Goal: Task Accomplishment & Management: Complete application form

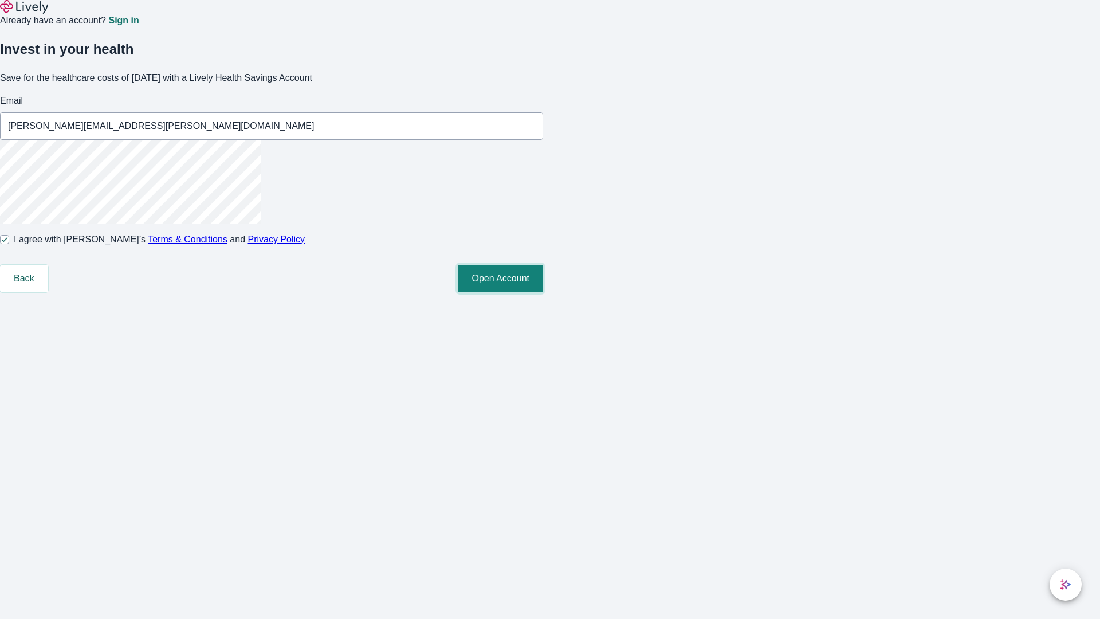
click at [543, 292] on button "Open Account" at bounding box center [500, 279] width 85 height 28
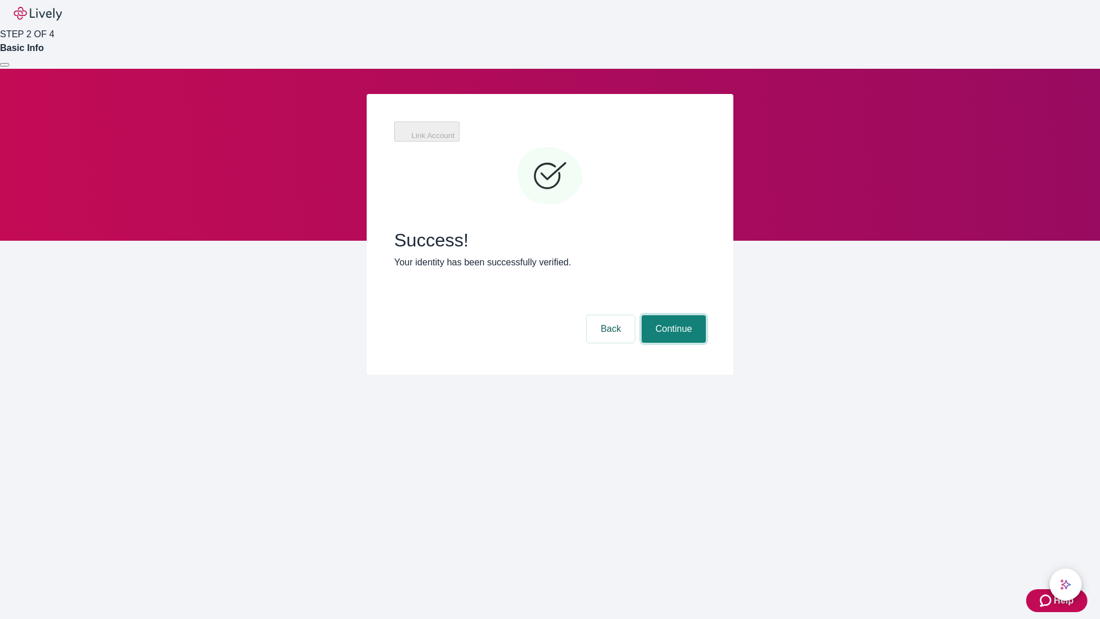
click at [672, 315] on button "Continue" at bounding box center [674, 329] width 64 height 28
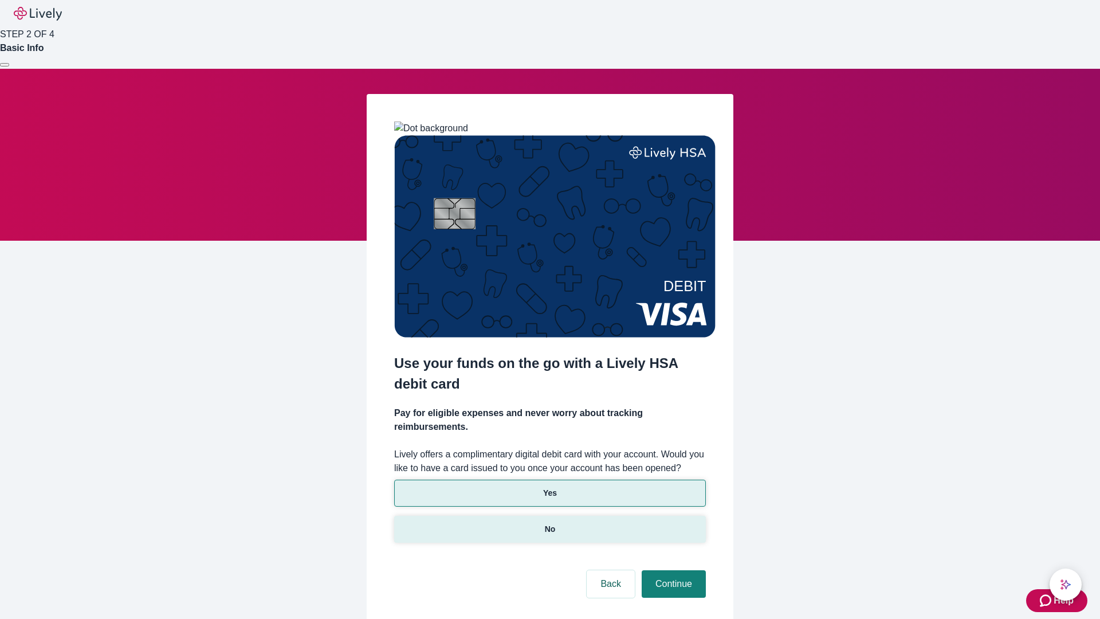
click at [550, 523] on p "No" at bounding box center [550, 529] width 11 height 12
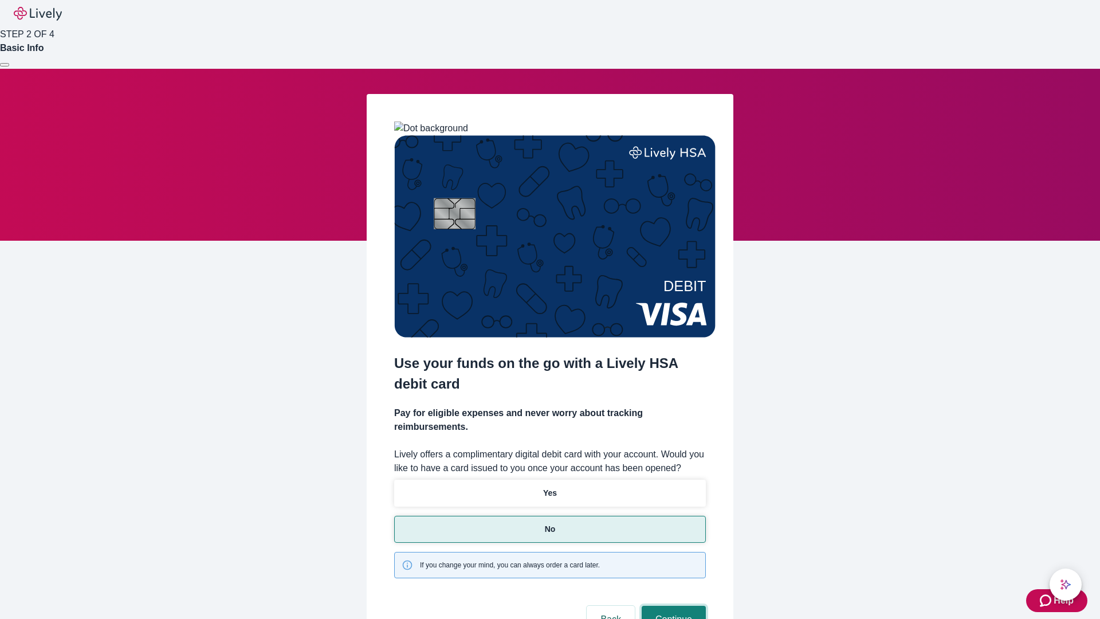
click at [672, 606] on button "Continue" at bounding box center [674, 620] width 64 height 28
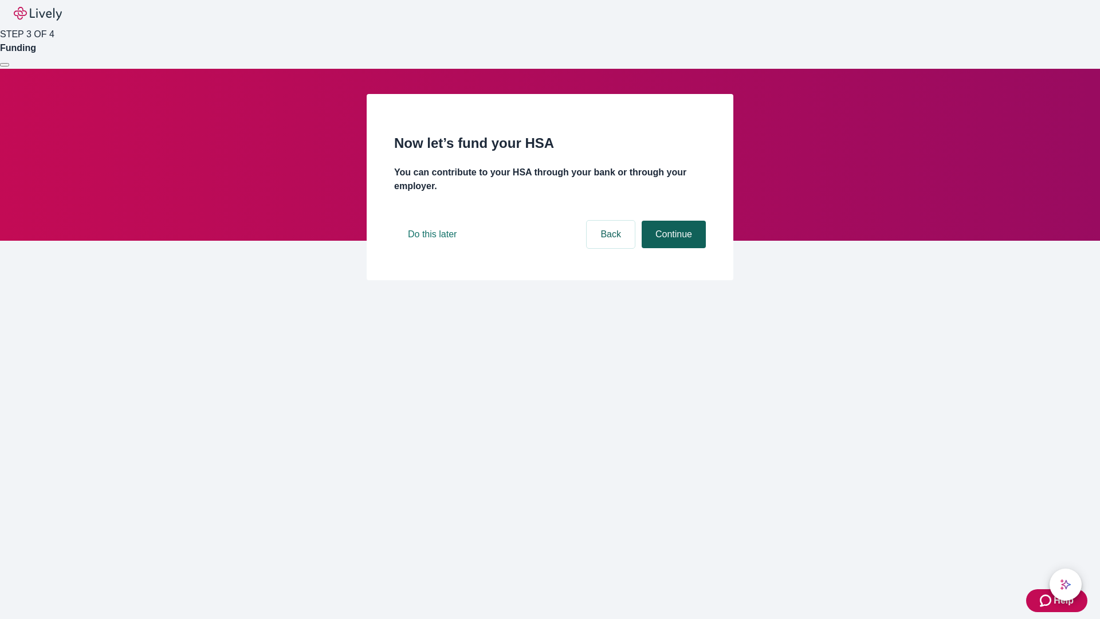
click at [672, 248] on button "Continue" at bounding box center [674, 235] width 64 height 28
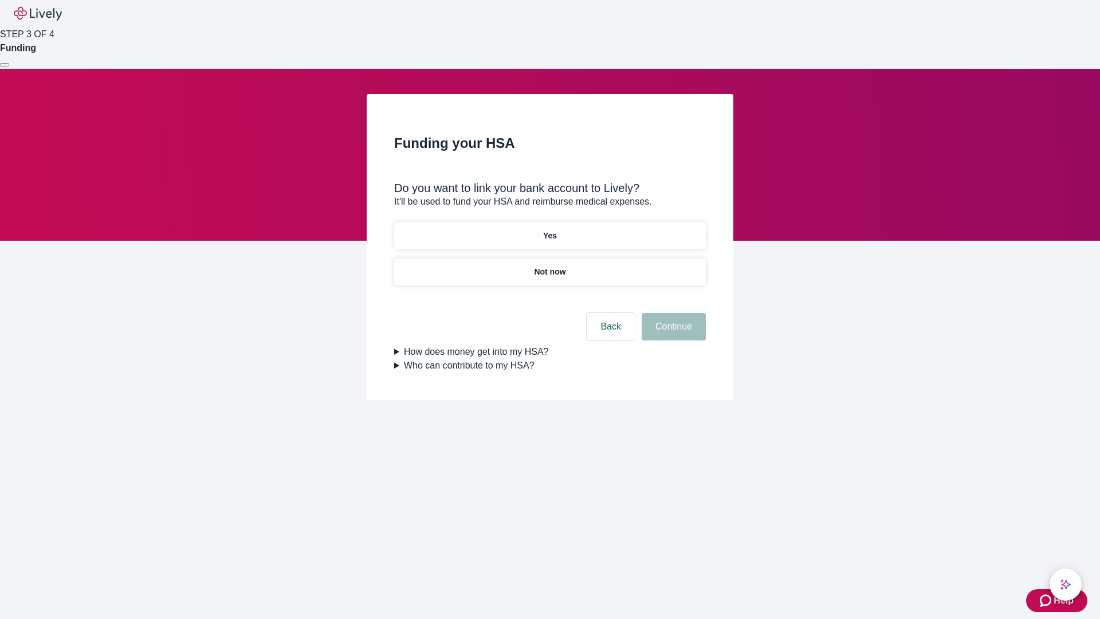
click at [550, 230] on p "Yes" at bounding box center [550, 236] width 14 height 12
click at [672, 313] on button "Continue" at bounding box center [674, 327] width 64 height 28
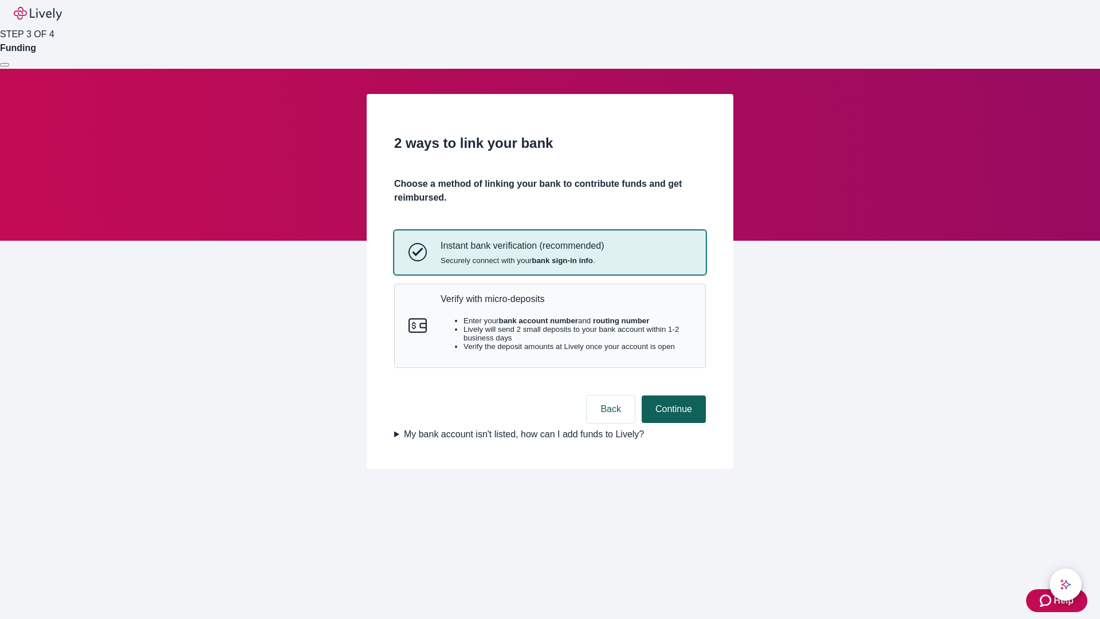
click at [566, 304] on p "Verify with micro-deposits" at bounding box center [566, 298] width 251 height 11
click at [672, 423] on button "Continue" at bounding box center [674, 409] width 64 height 28
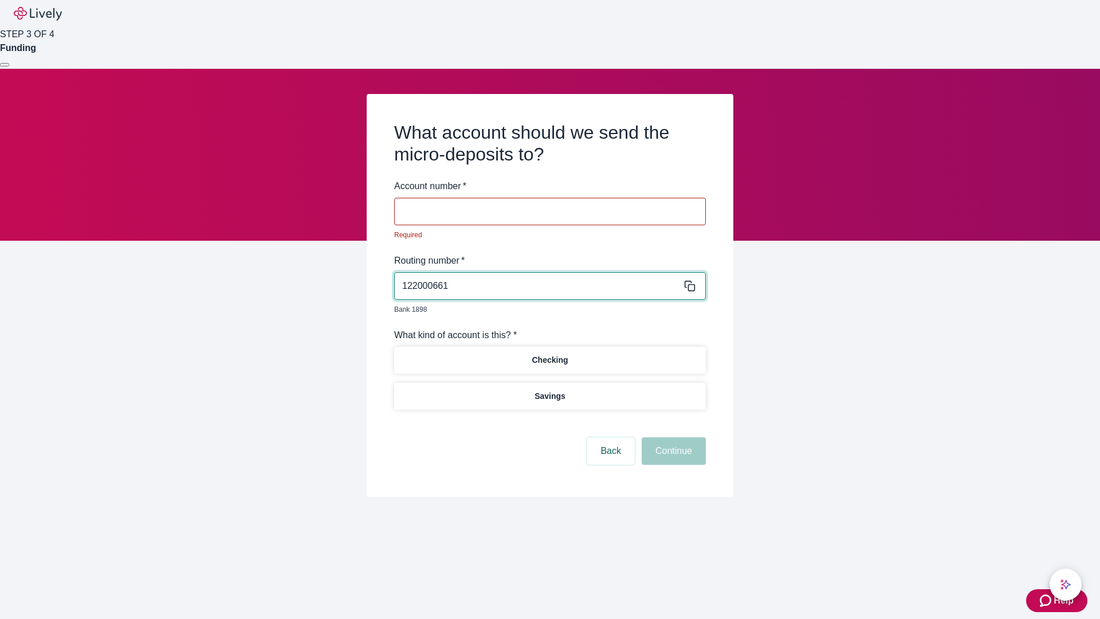
type input "122000661"
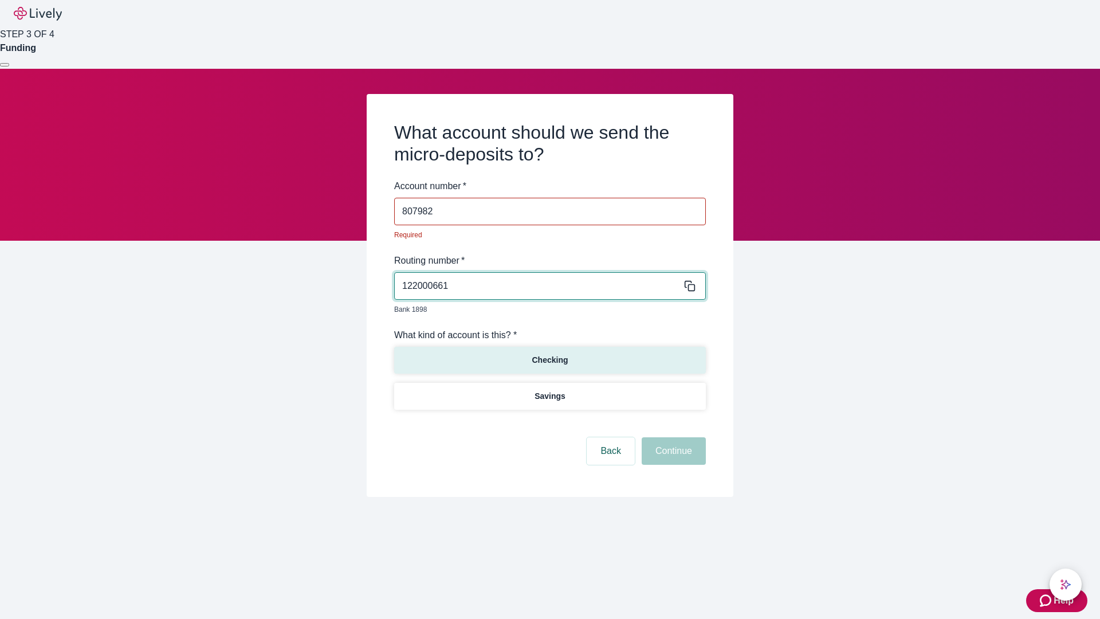
type input "807982"
click at [550, 354] on p "Checking" at bounding box center [550, 360] width 36 height 12
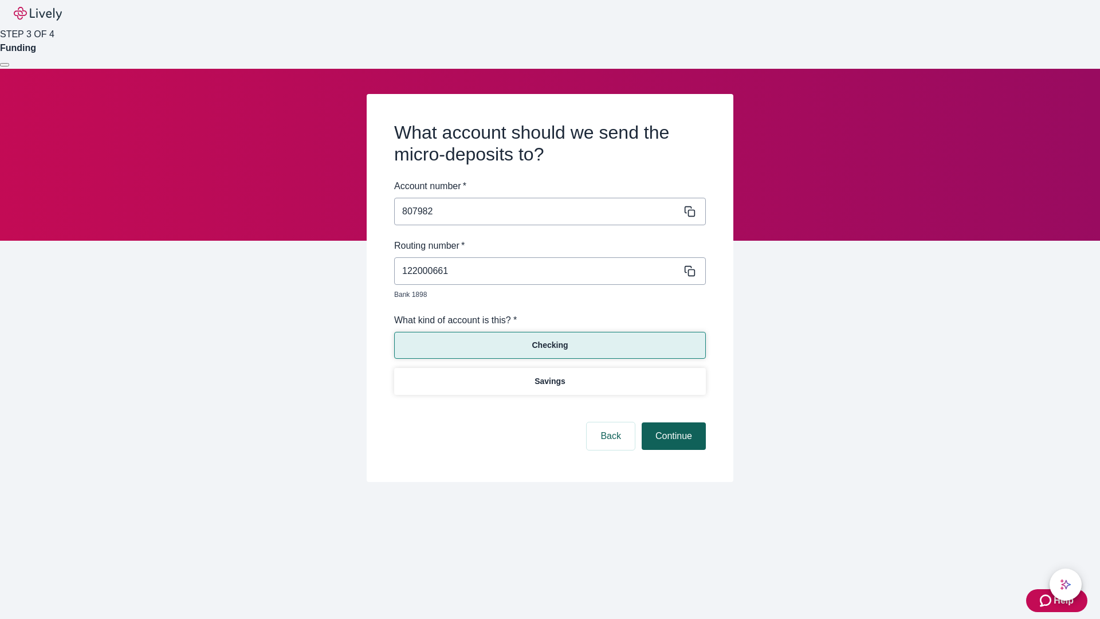
click at [672, 423] on button "Continue" at bounding box center [674, 436] width 64 height 28
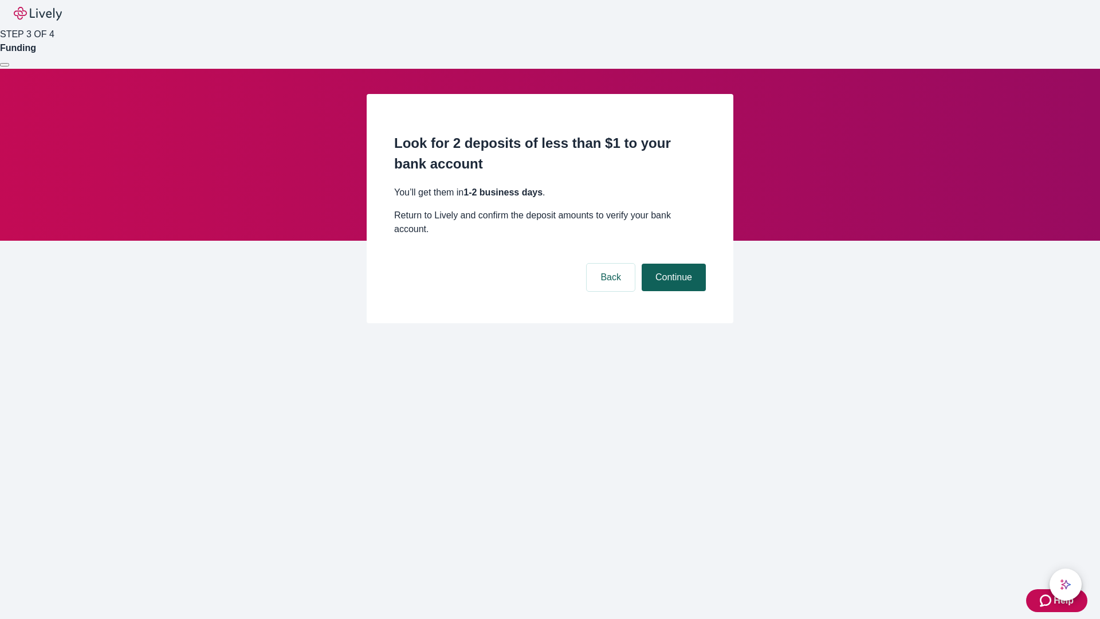
click at [672, 264] on button "Continue" at bounding box center [674, 278] width 64 height 28
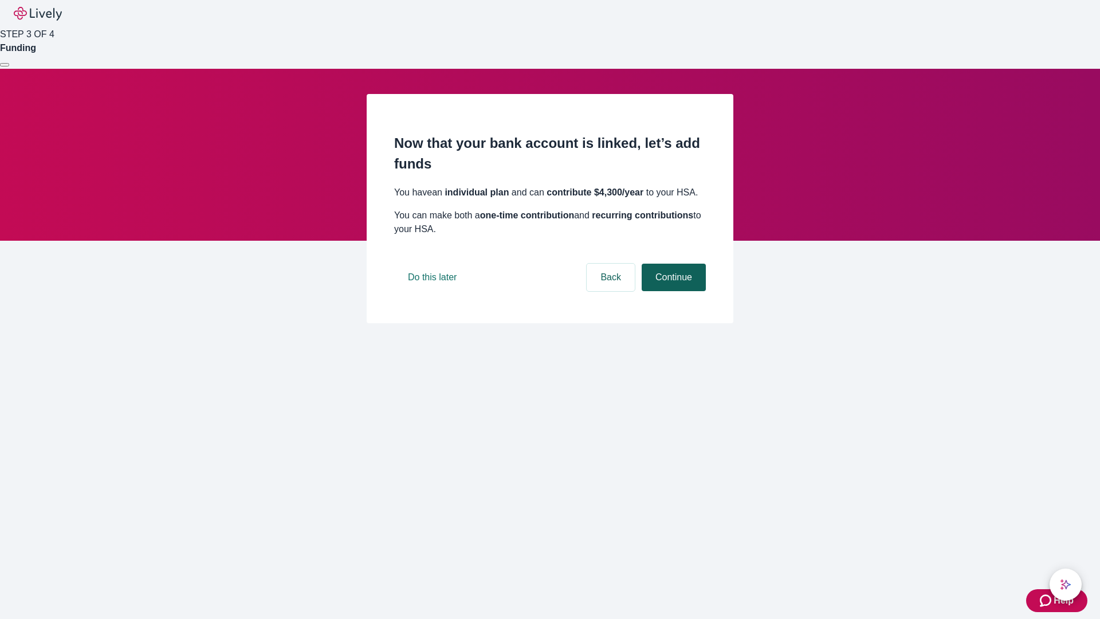
click at [672, 291] on button "Continue" at bounding box center [674, 278] width 64 height 28
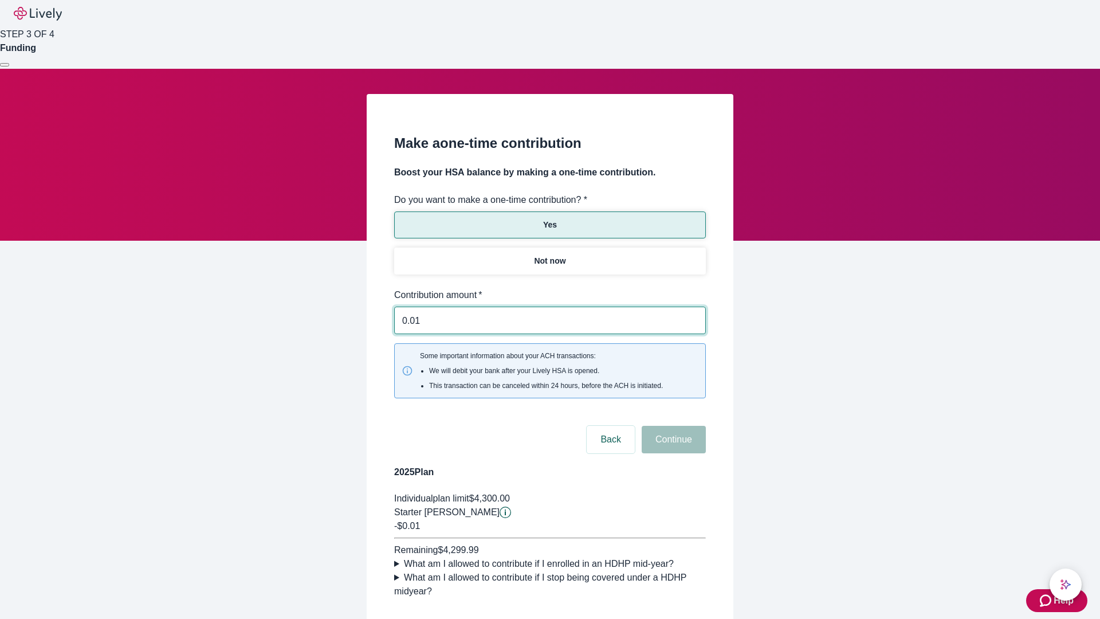
type input "0.01"
click at [672, 426] on button "Continue" at bounding box center [674, 440] width 64 height 28
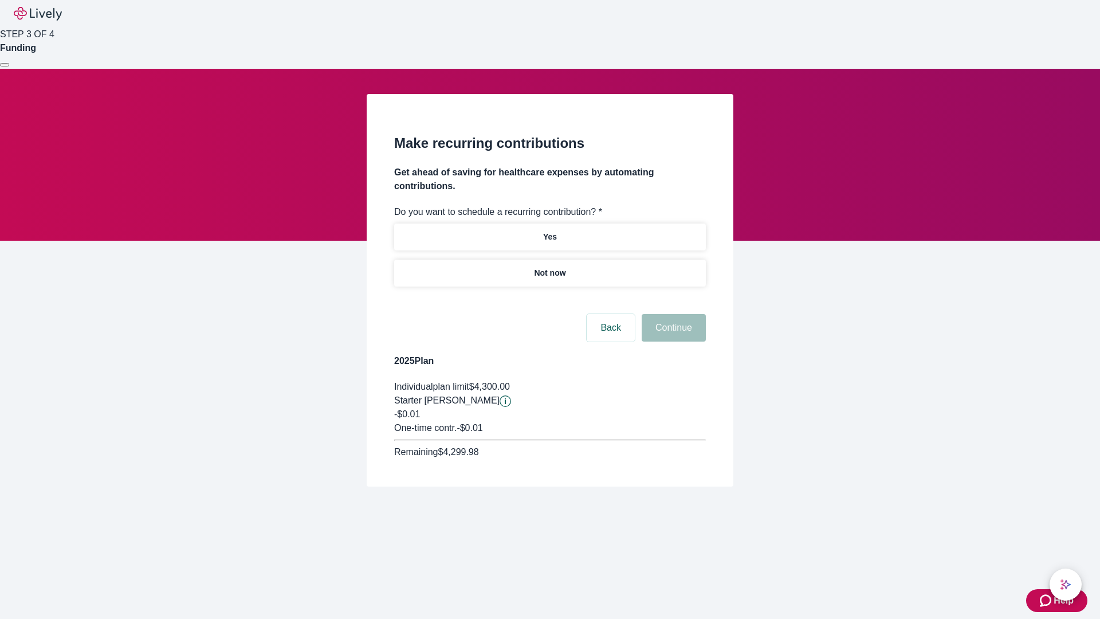
click at [550, 267] on p "Not now" at bounding box center [550, 273] width 32 height 12
click at [672, 314] on button "Continue" at bounding box center [674, 328] width 64 height 28
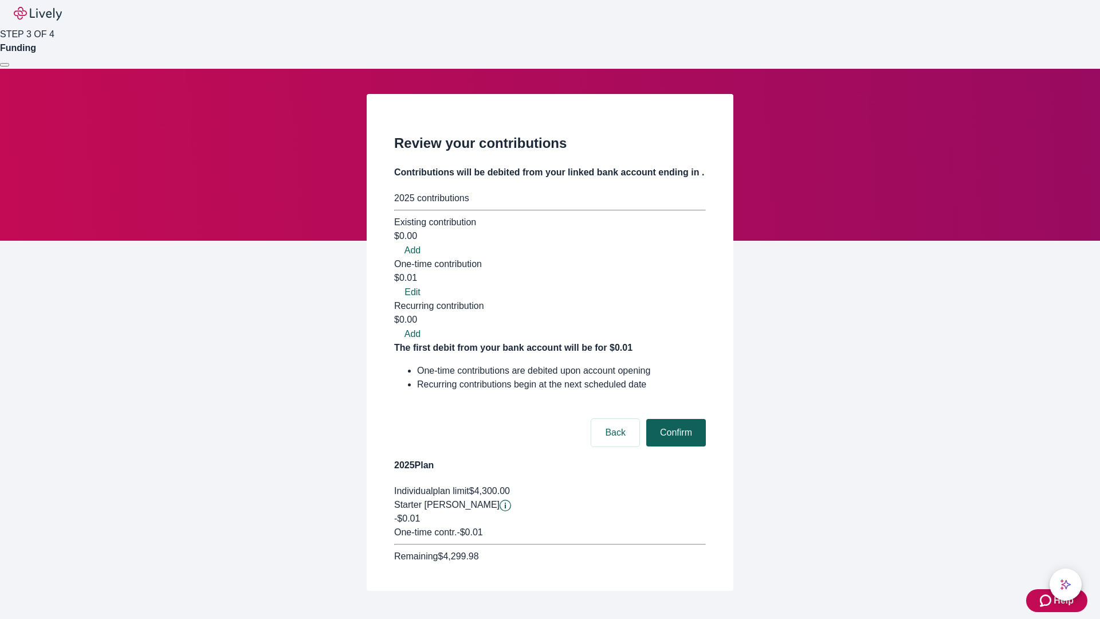
click at [675, 419] on button "Confirm" at bounding box center [676, 433] width 60 height 28
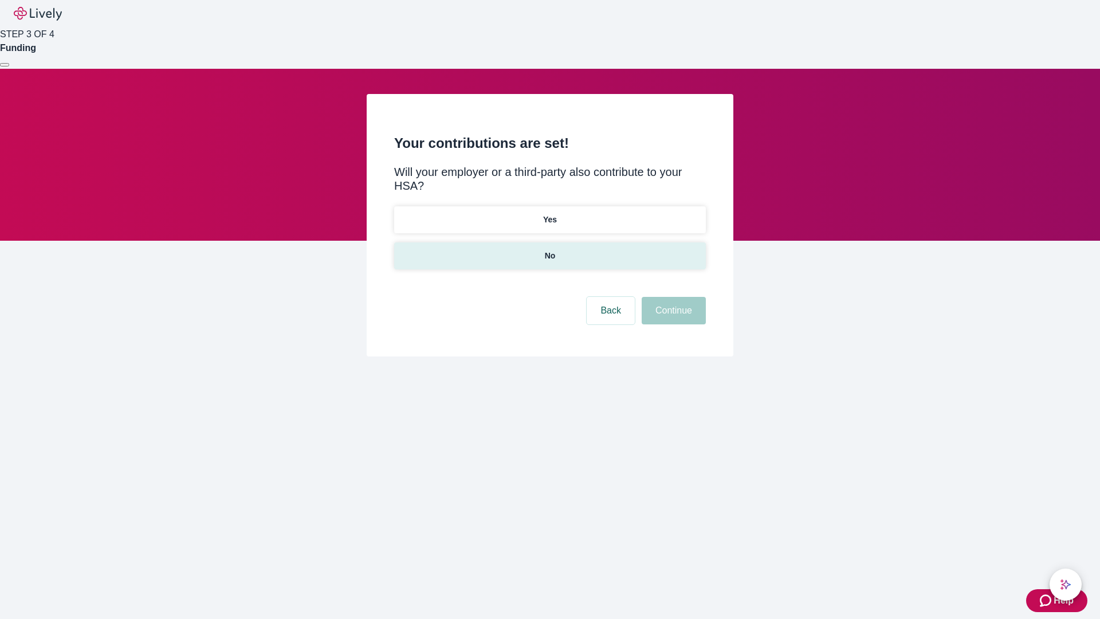
click at [550, 250] on p "No" at bounding box center [550, 256] width 11 height 12
click at [672, 297] on button "Continue" at bounding box center [674, 311] width 64 height 28
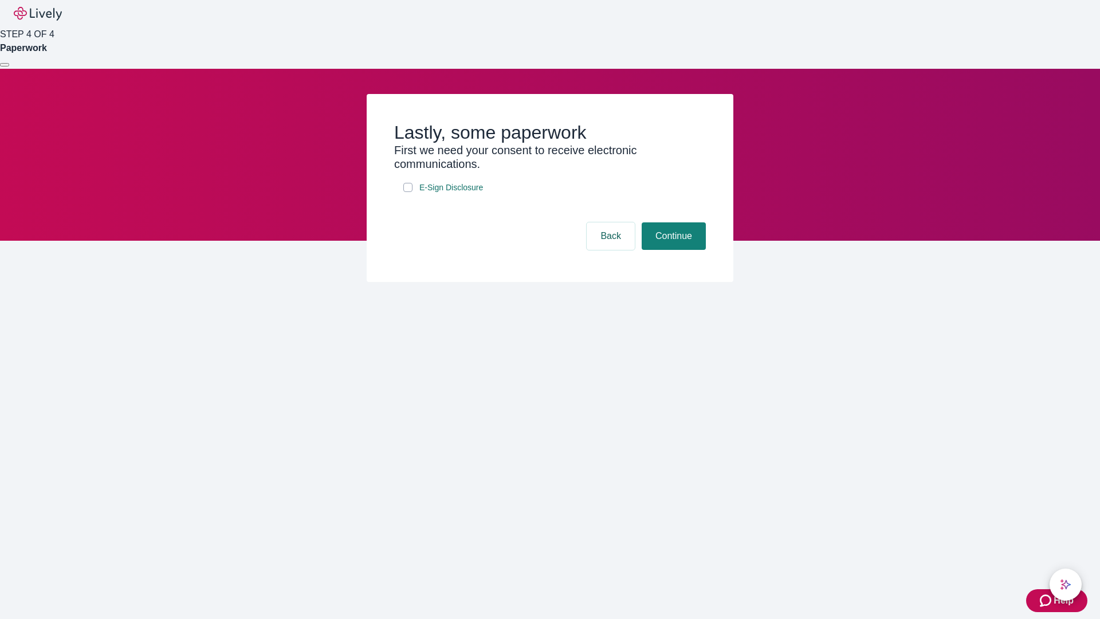
click at [408, 192] on input "E-Sign Disclosure" at bounding box center [407, 187] width 9 height 9
checkbox input "true"
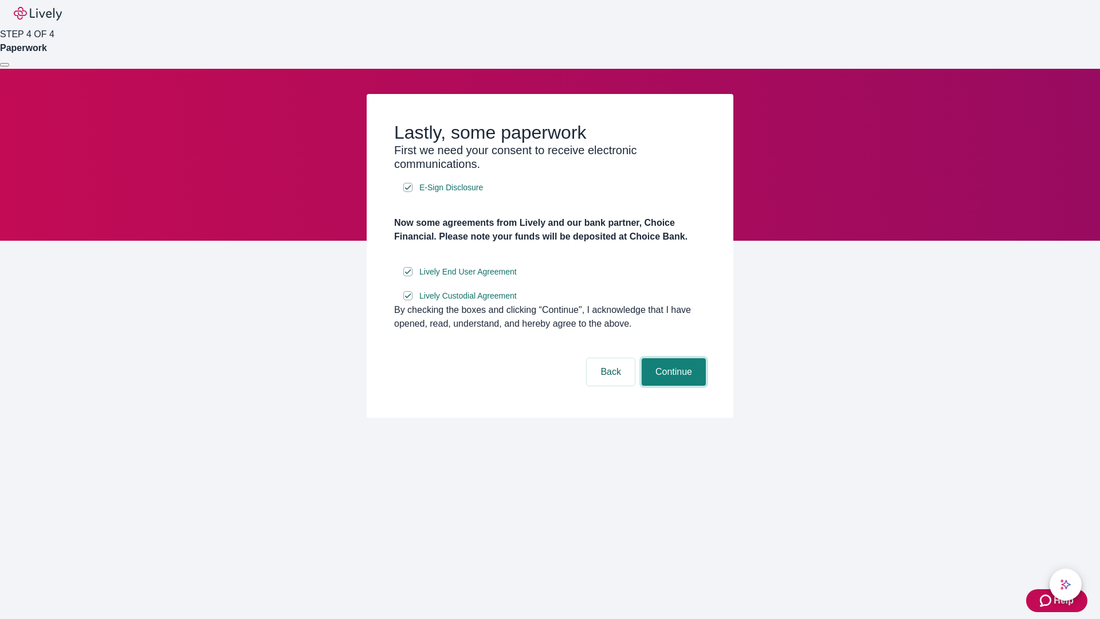
click at [672, 386] on button "Continue" at bounding box center [674, 372] width 64 height 28
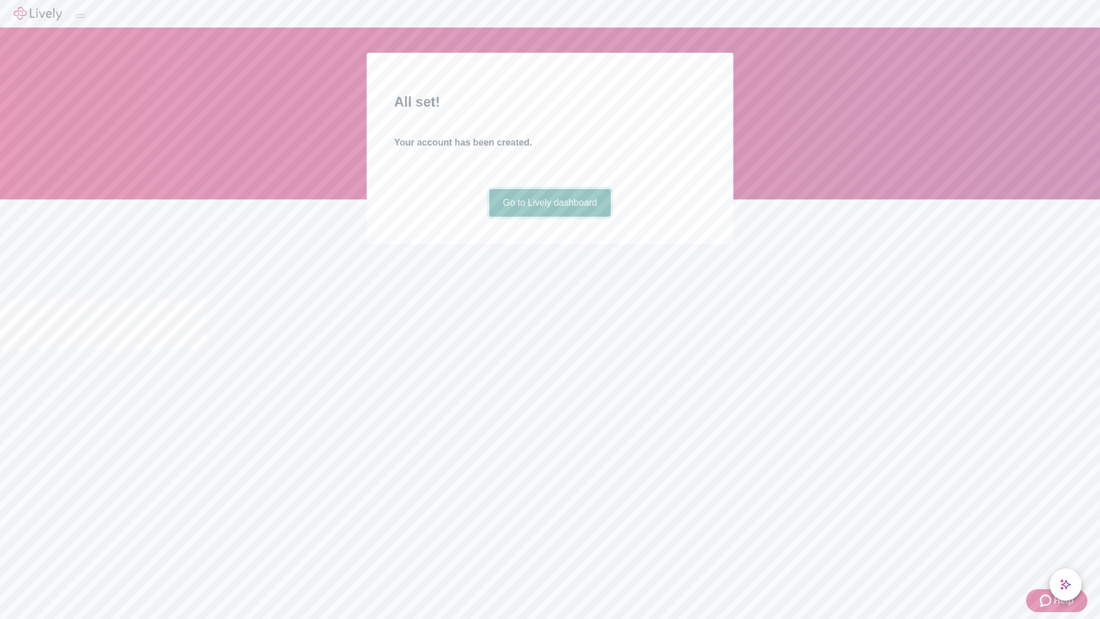
click at [550, 217] on link "Go to Lively dashboard" at bounding box center [550, 203] width 122 height 28
